Goal: Transaction & Acquisition: Purchase product/service

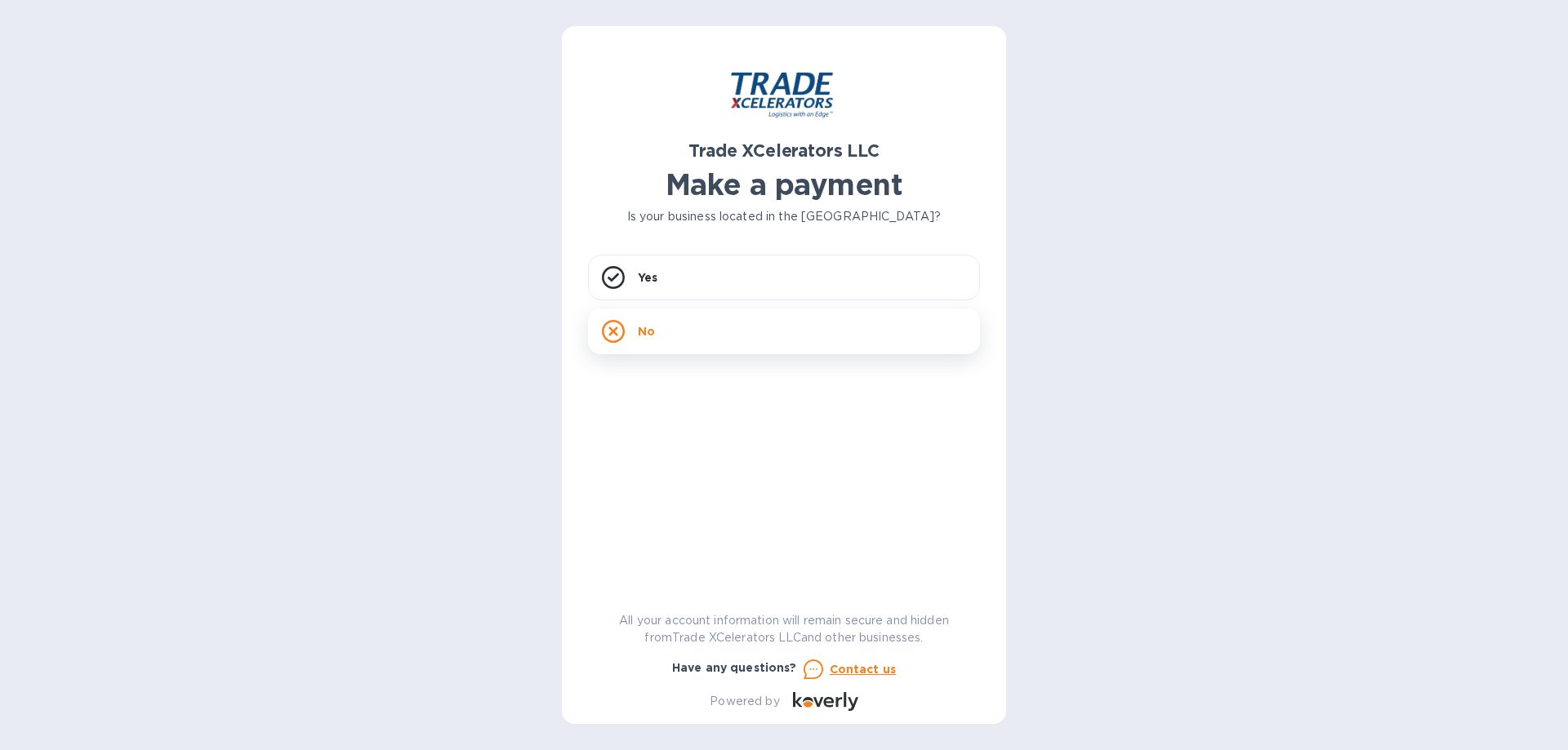
click at [656, 320] on div "No" at bounding box center [784, 331] width 392 height 46
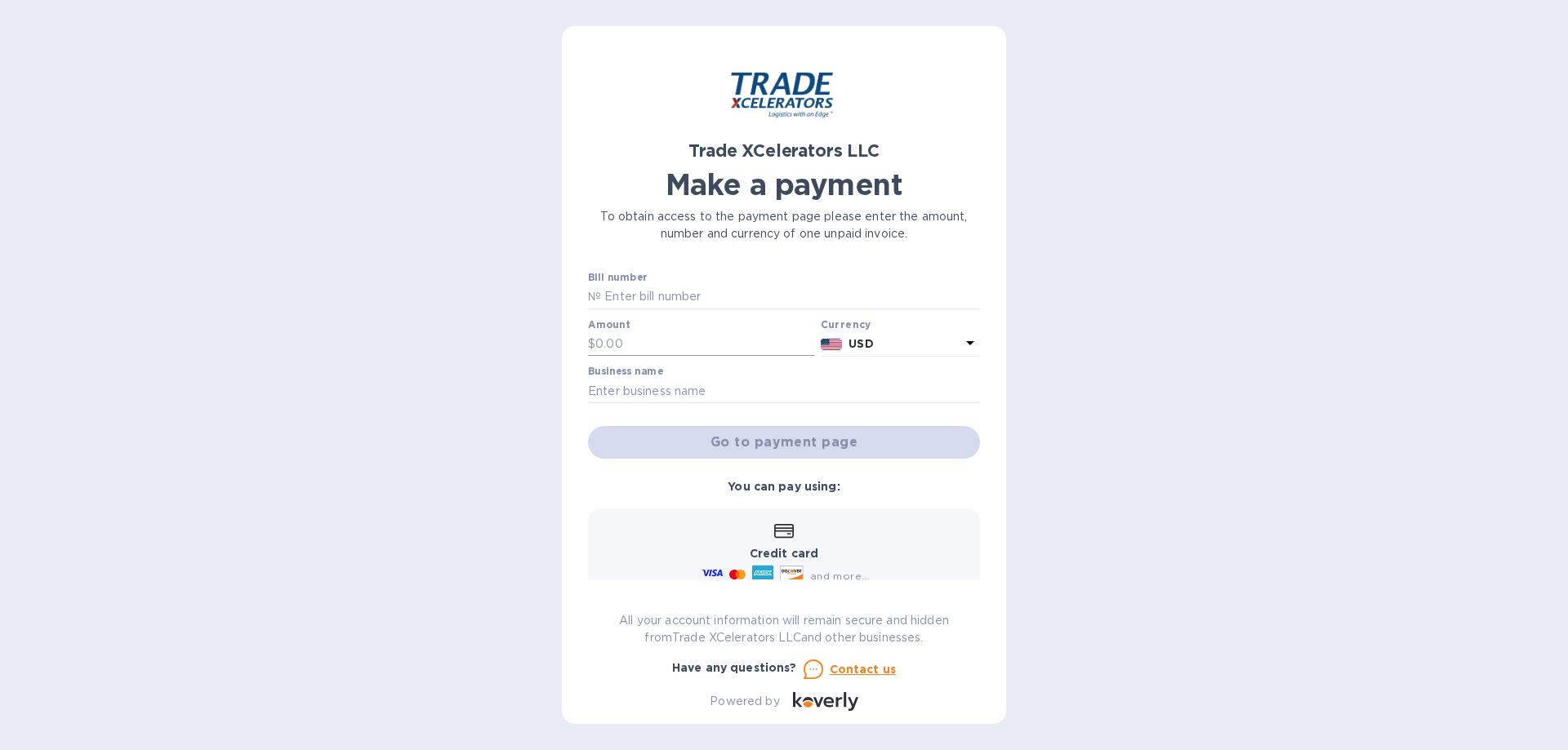
click at [652, 345] on input "text" at bounding box center [705, 344] width 218 height 24
click at [595, 346] on input "text" at bounding box center [705, 344] width 218 height 24
paste input "18,459.50"
type input "18,459.50"
click at [698, 293] on input "text" at bounding box center [790, 296] width 379 height 24
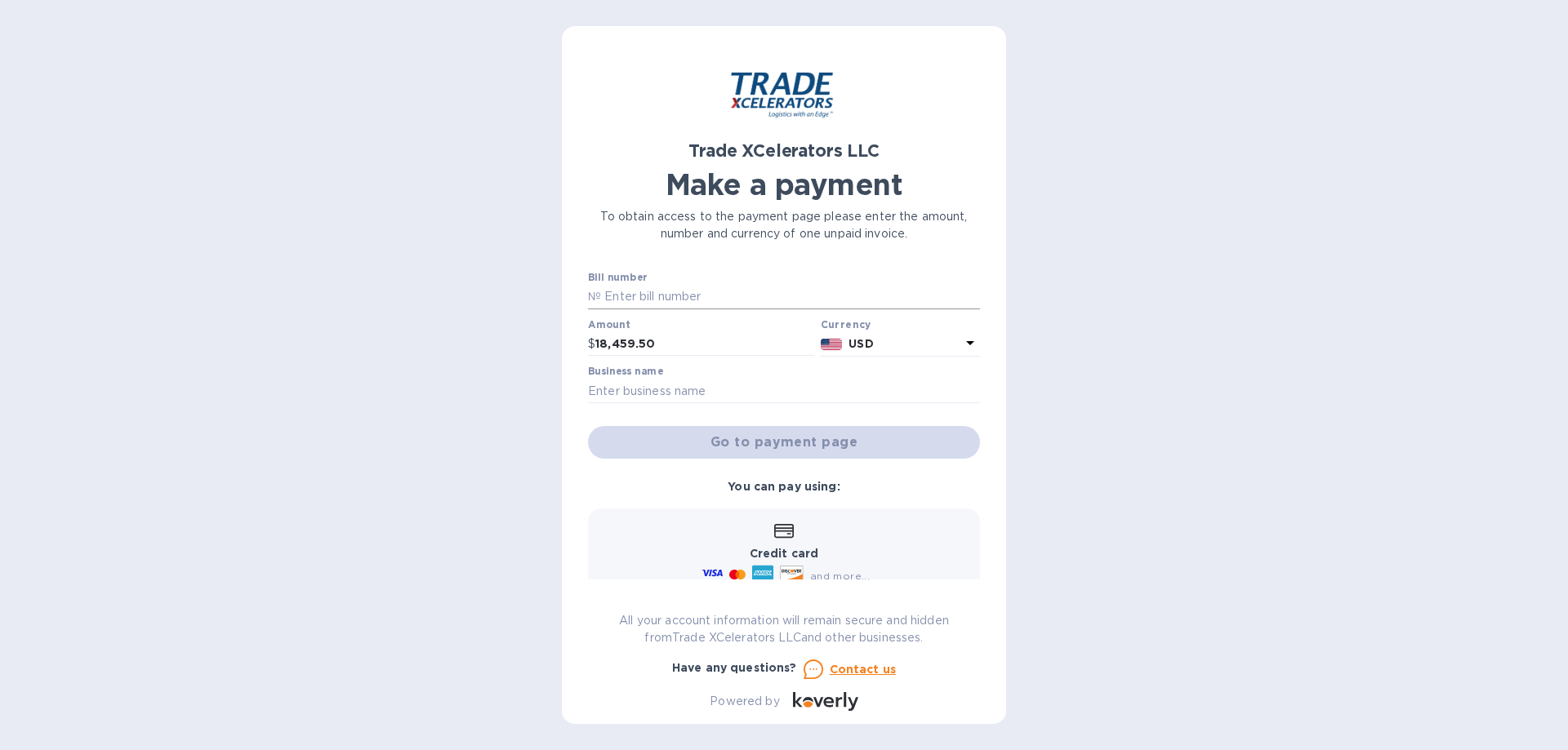
click at [683, 285] on input "text" at bounding box center [790, 296] width 379 height 24
paste input "OUR REF NO."
drag, startPoint x: 692, startPoint y: 295, endPoint x: 553, endPoint y: 300, distance: 139.1
click at [553, 300] on div "Trade XCelerators LLC Make a payment To obtain access to the payment page pleas…" at bounding box center [784, 375] width 1568 height 750
type input "7506743"
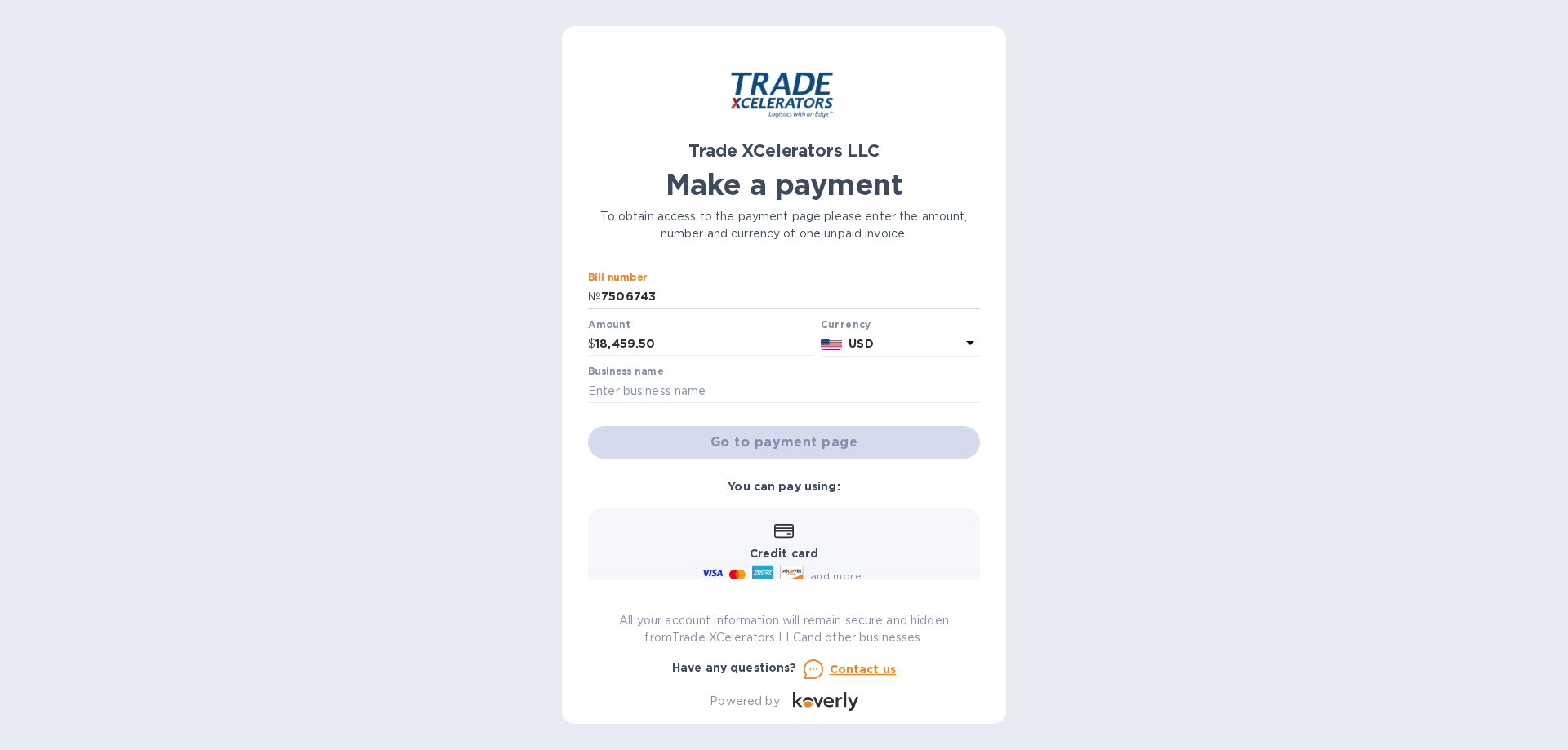
click at [1280, 288] on div "Trade XCelerators LLC Make a payment To obtain access to the payment page pleas…" at bounding box center [784, 375] width 1568 height 750
click at [758, 377] on div "Business name" at bounding box center [784, 385] width 392 height 38
click at [750, 389] on input "text" at bounding box center [784, 390] width 392 height 24
type input "Everlasting Candle Co."
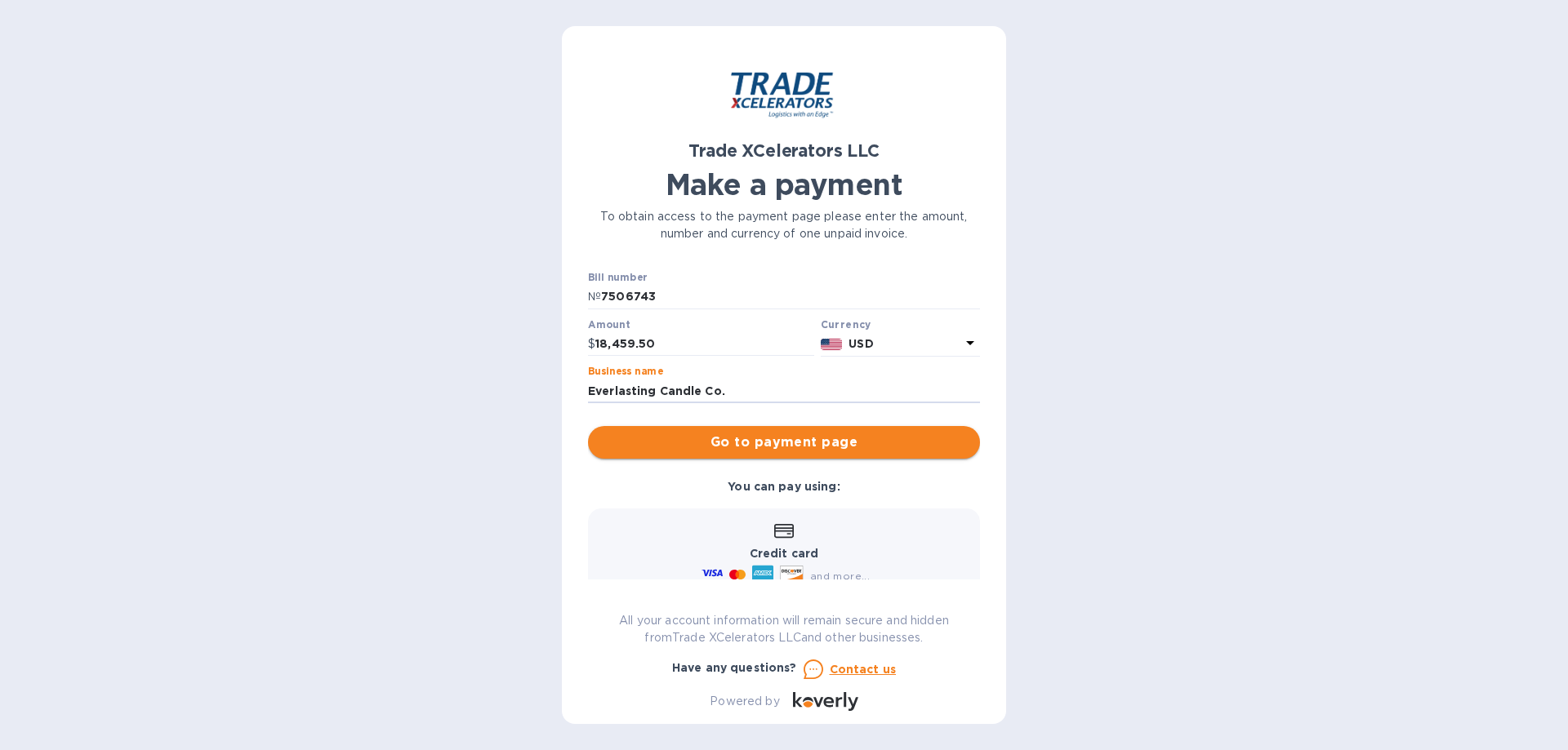
click at [792, 442] on span "Go to payment page" at bounding box center [784, 442] width 366 height 20
